Goal: Find specific page/section: Find specific page/section

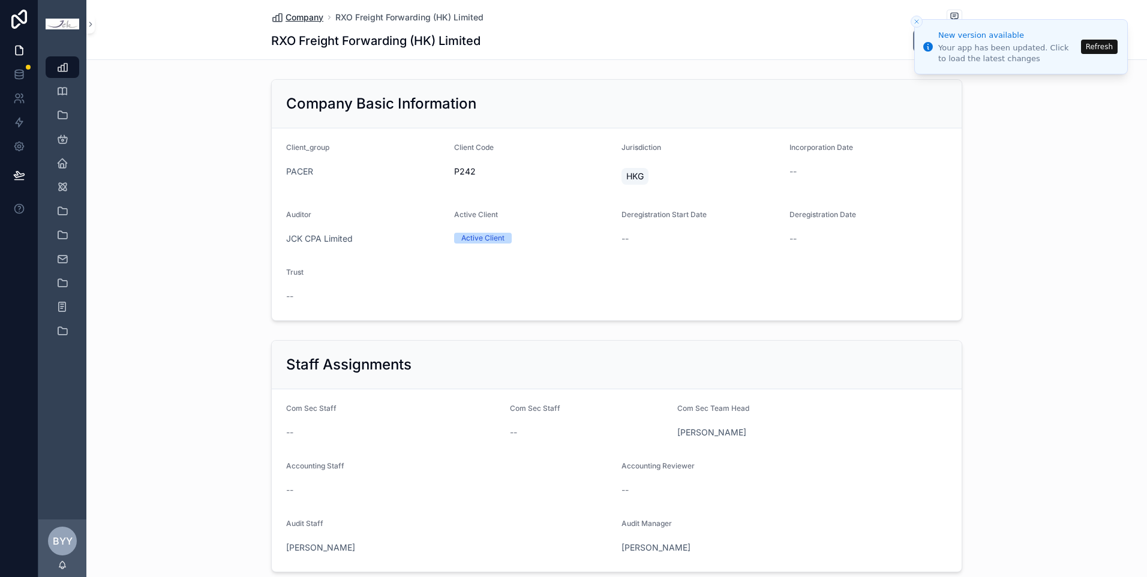
click at [277, 23] on icon "scrollable content" at bounding box center [277, 17] width 12 height 12
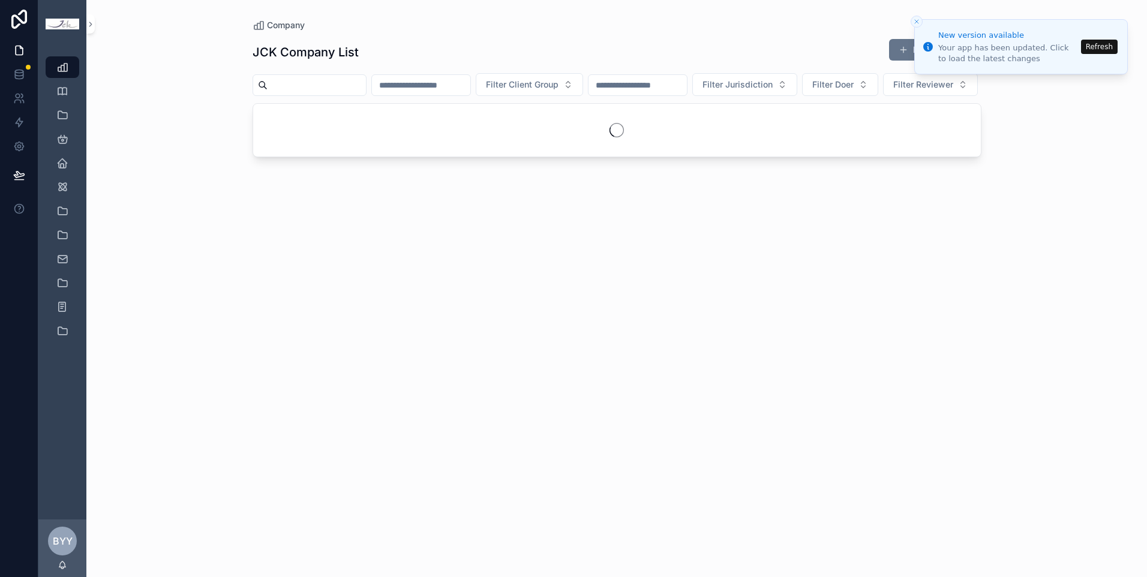
click at [314, 94] on div "scrollable content" at bounding box center [310, 85] width 114 height 22
click at [313, 90] on input "scrollable content" at bounding box center [317, 85] width 98 height 17
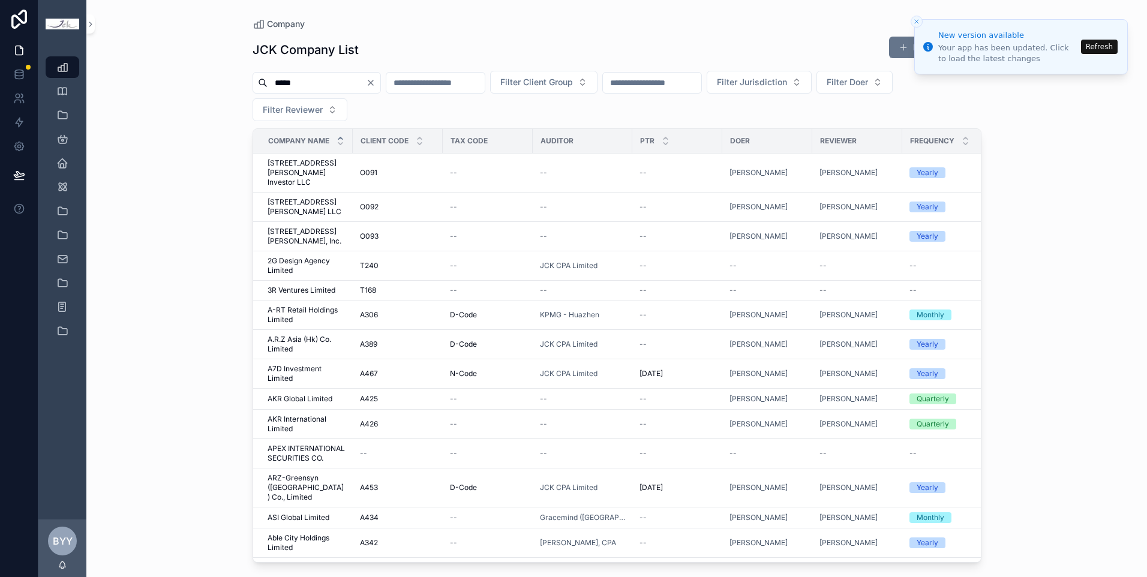
type input "*****"
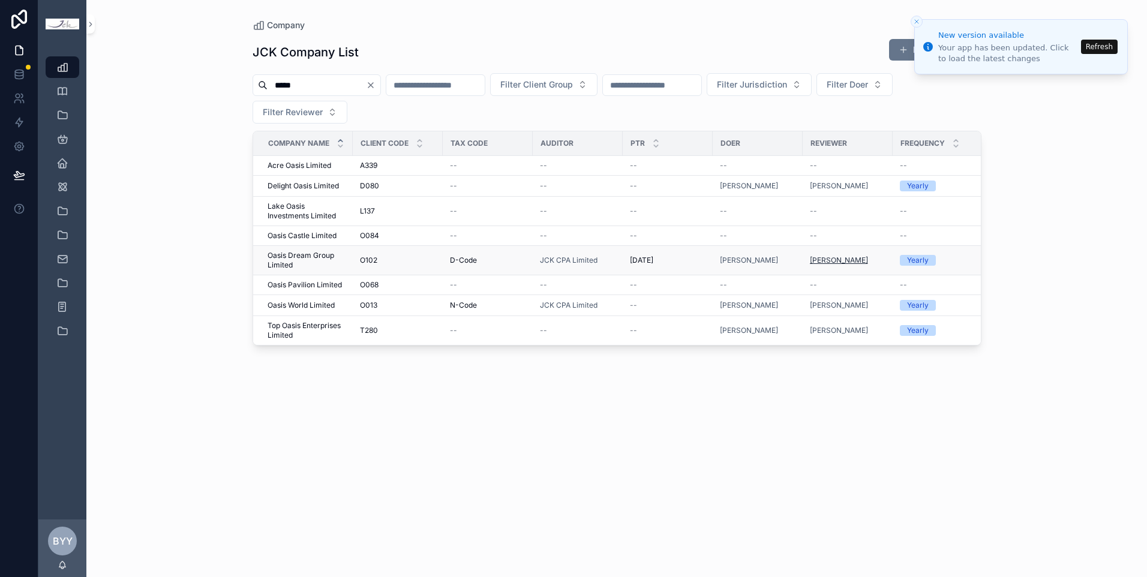
click at [823, 259] on span "[PERSON_NAME]" at bounding box center [839, 261] width 58 height 10
click at [309, 260] on span "Oasis Dream Group Limited" at bounding box center [307, 260] width 78 height 19
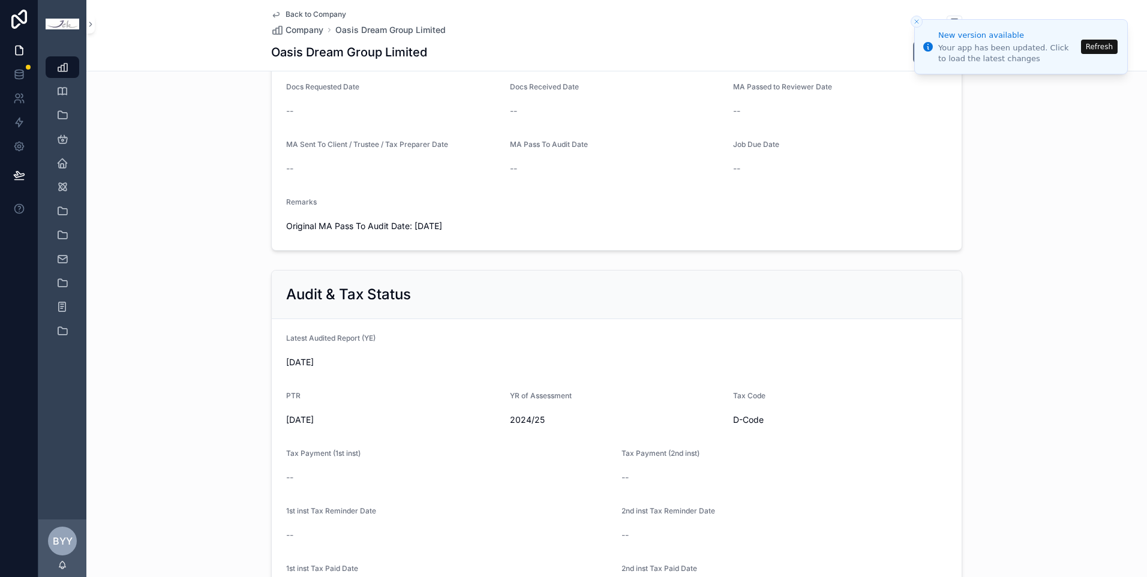
scroll to position [1320, 0]
